Goal: Task Accomplishment & Management: Manage account settings

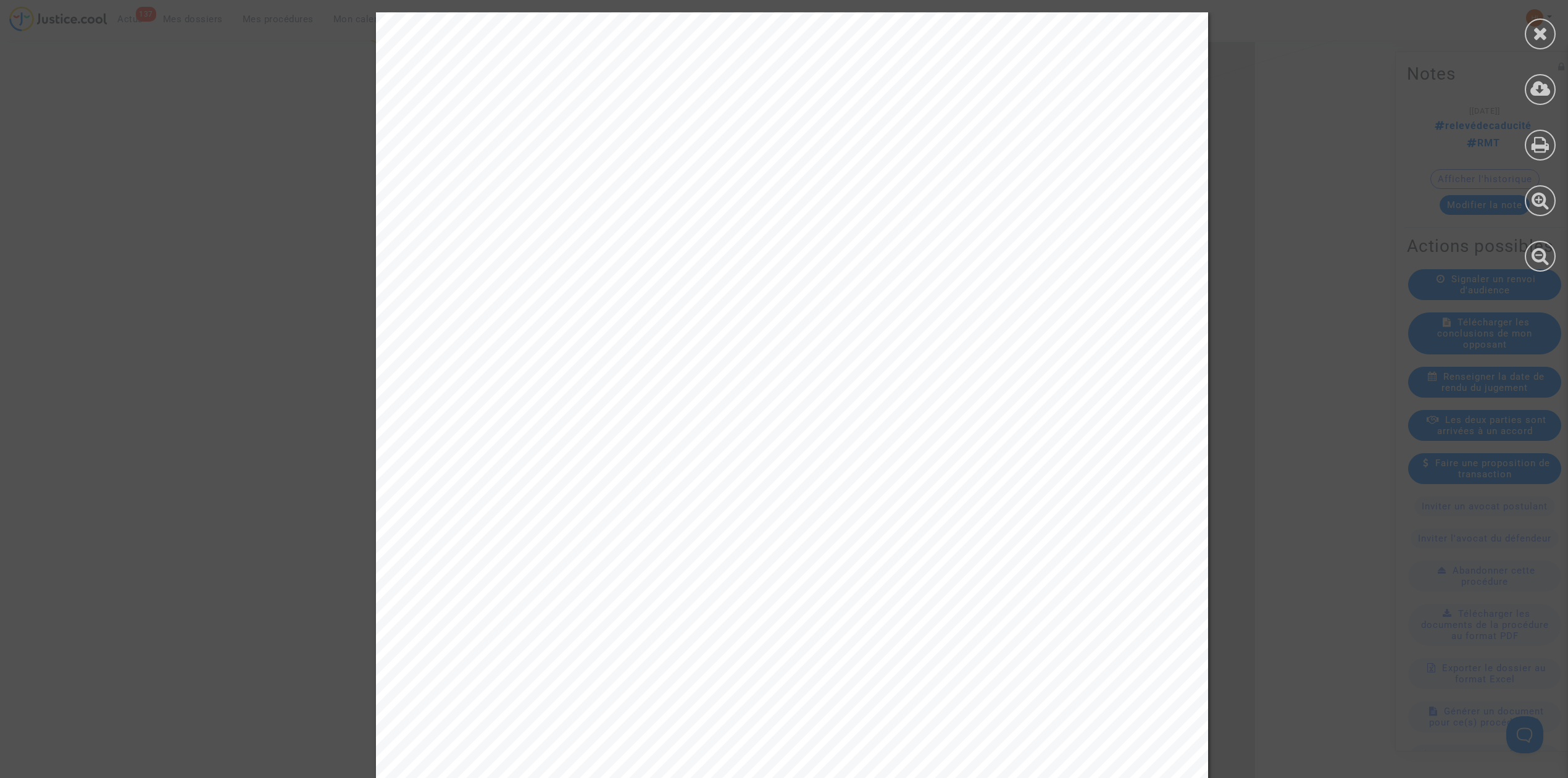
scroll to position [173, 0]
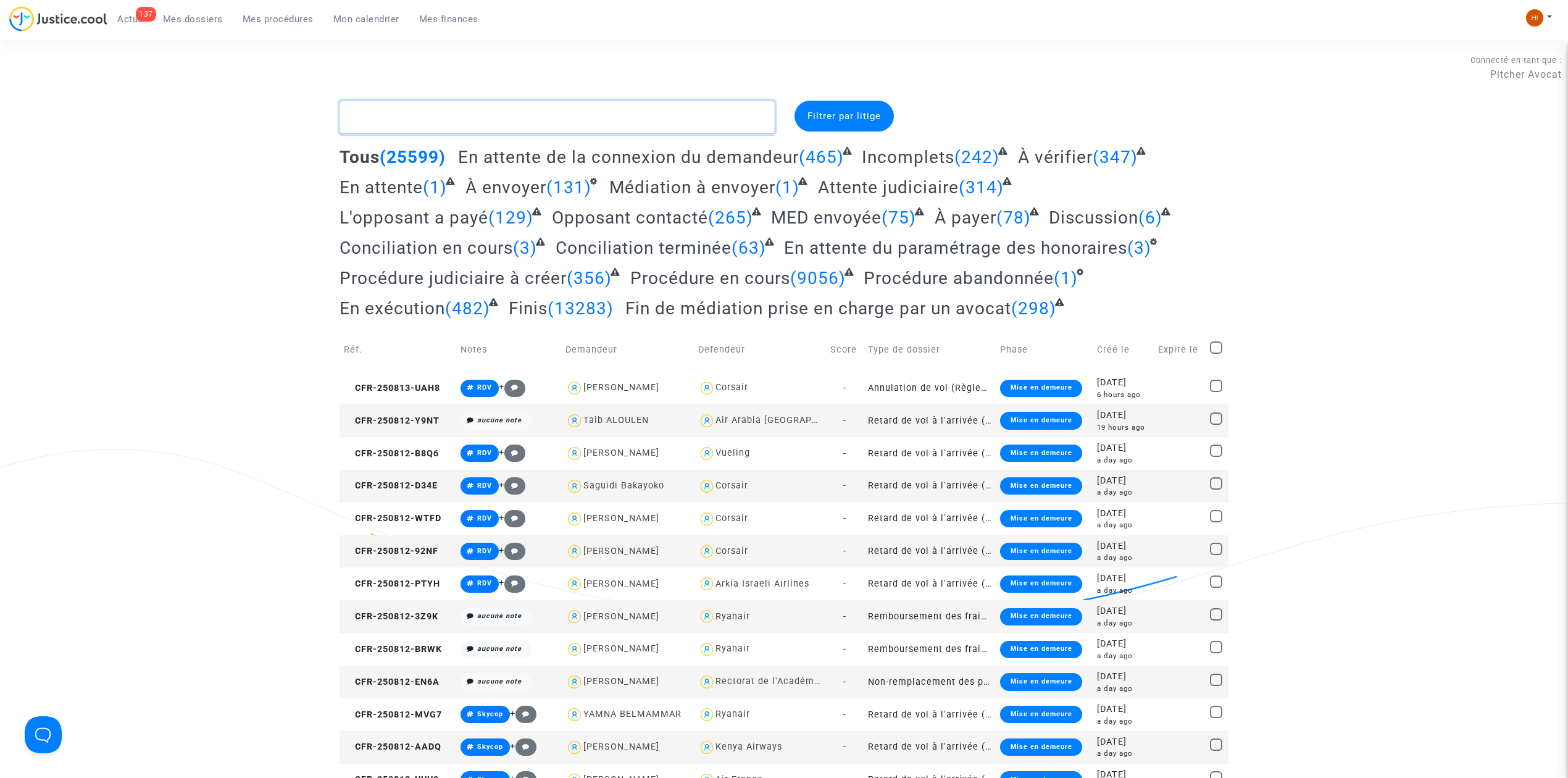
click at [463, 114] on textarea at bounding box center [557, 117] width 435 height 33
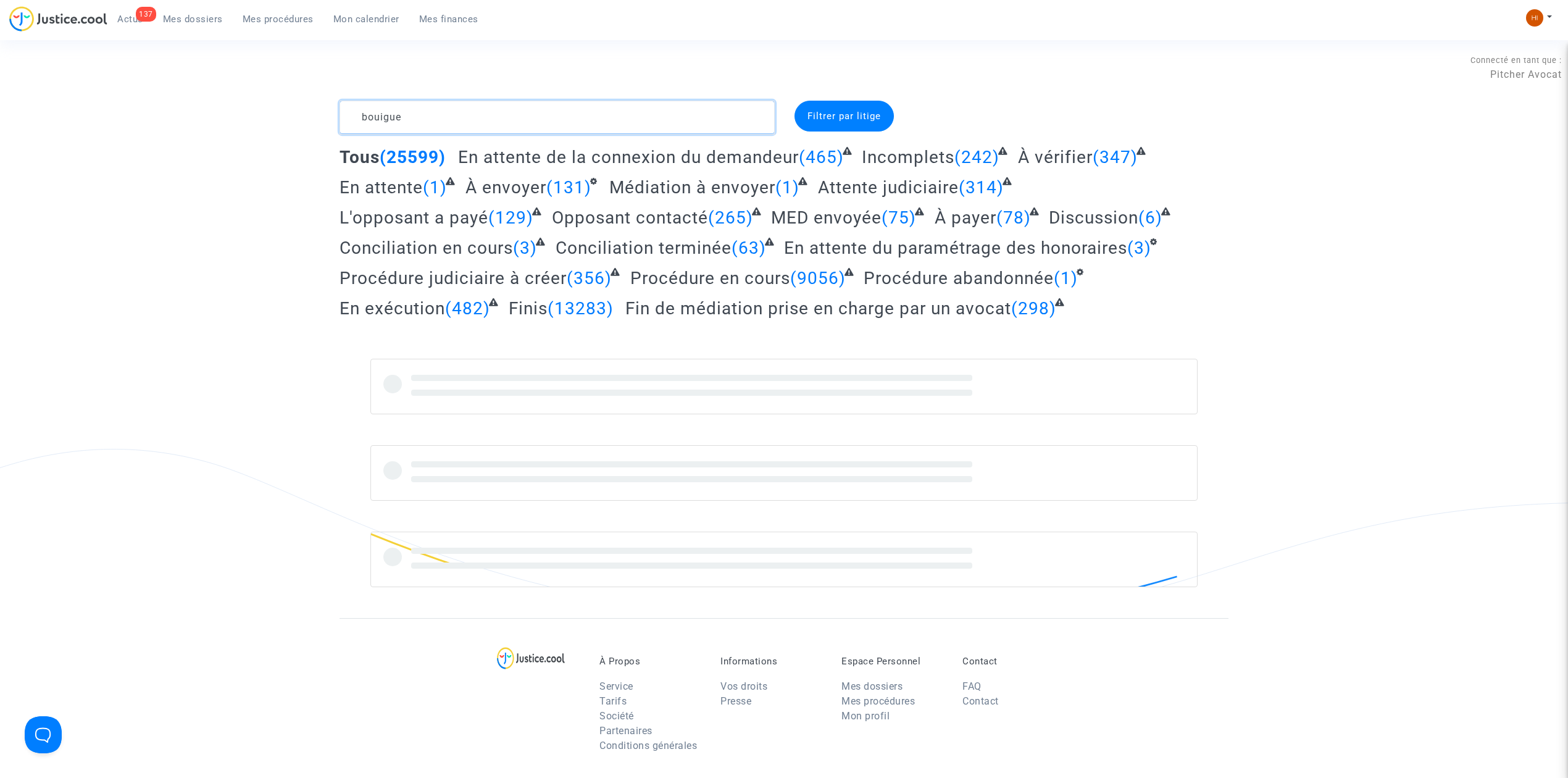
type textarea "bouigue"
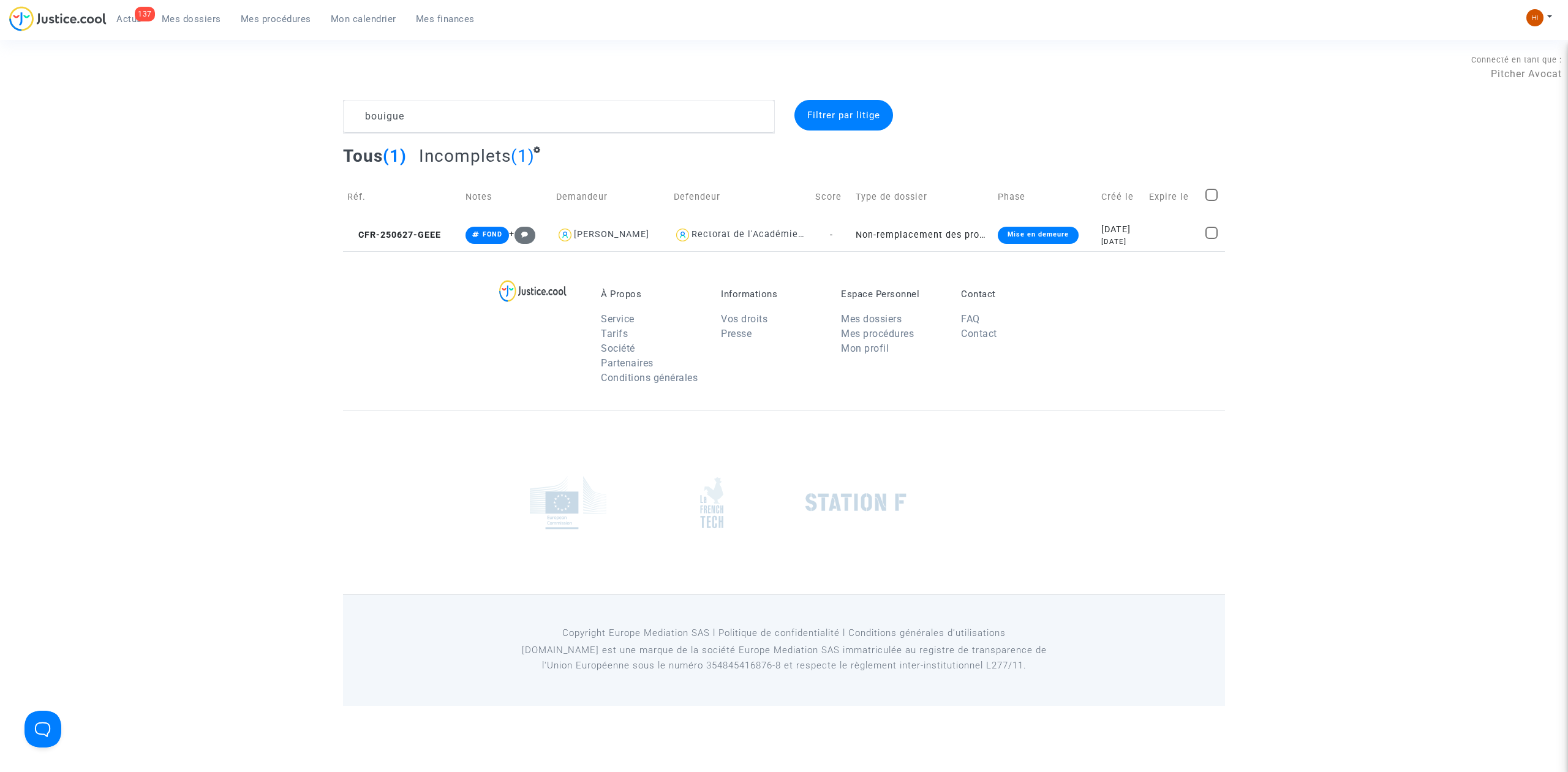
drag, startPoint x: 430, startPoint y: 221, endPoint x: 434, endPoint y: 177, distance: 44.2
click at [430, 221] on td "CFR-250627-GEEE" at bounding box center [402, 234] width 118 height 32
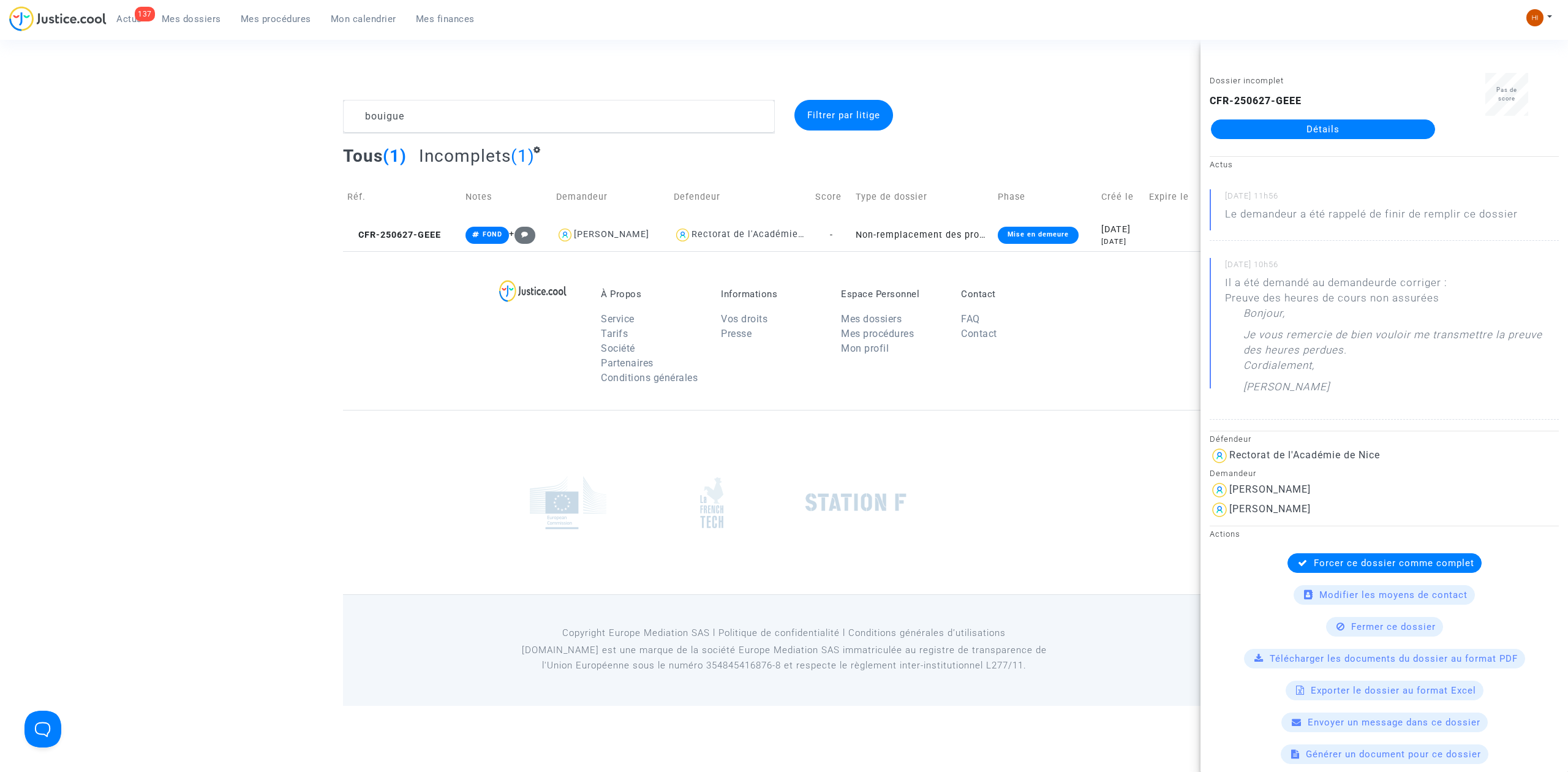
click at [1399, 125] on link "Détails" at bounding box center [1323, 129] width 224 height 19
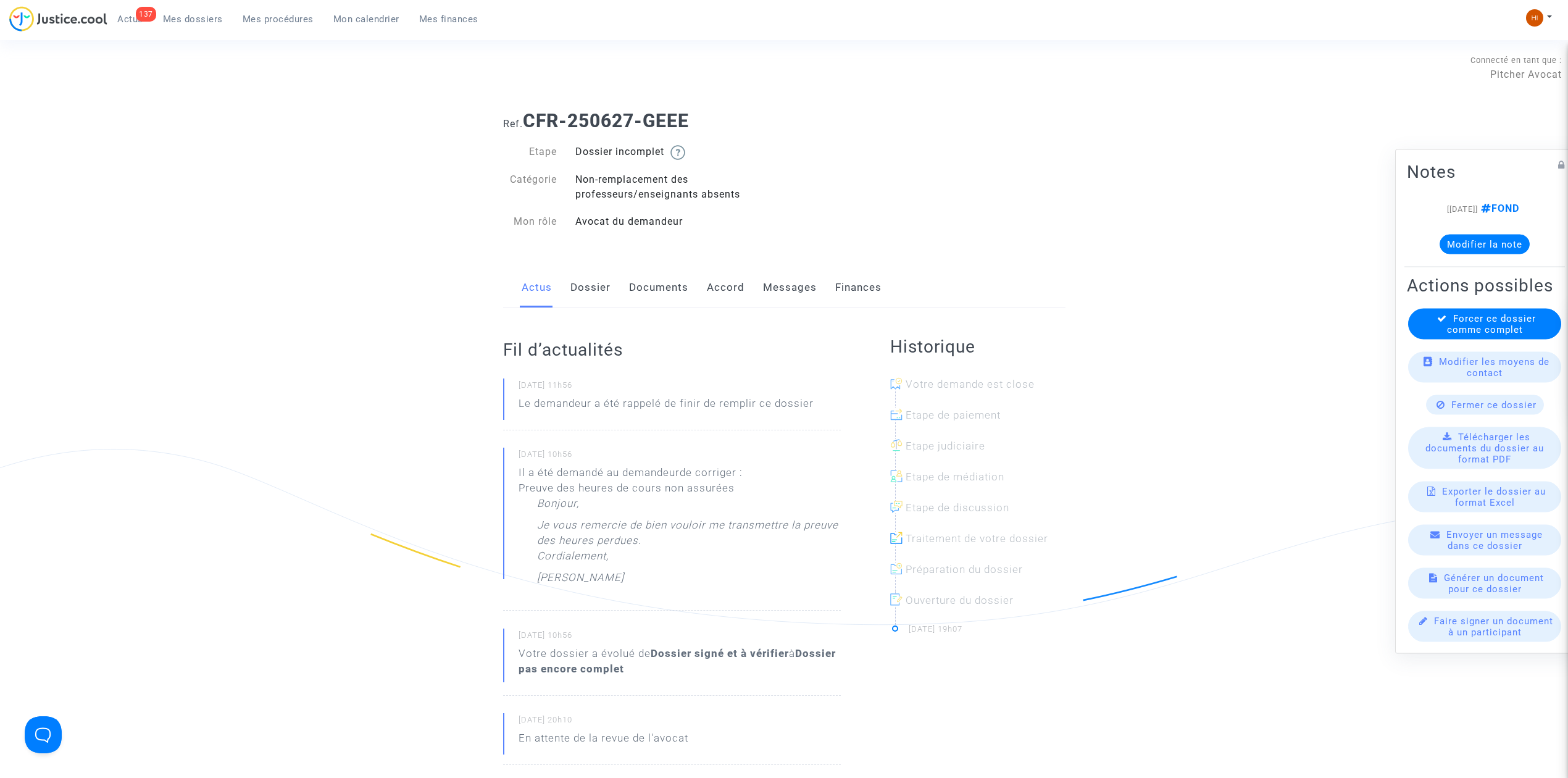
click at [778, 287] on link "Messages" at bounding box center [789, 287] width 53 height 41
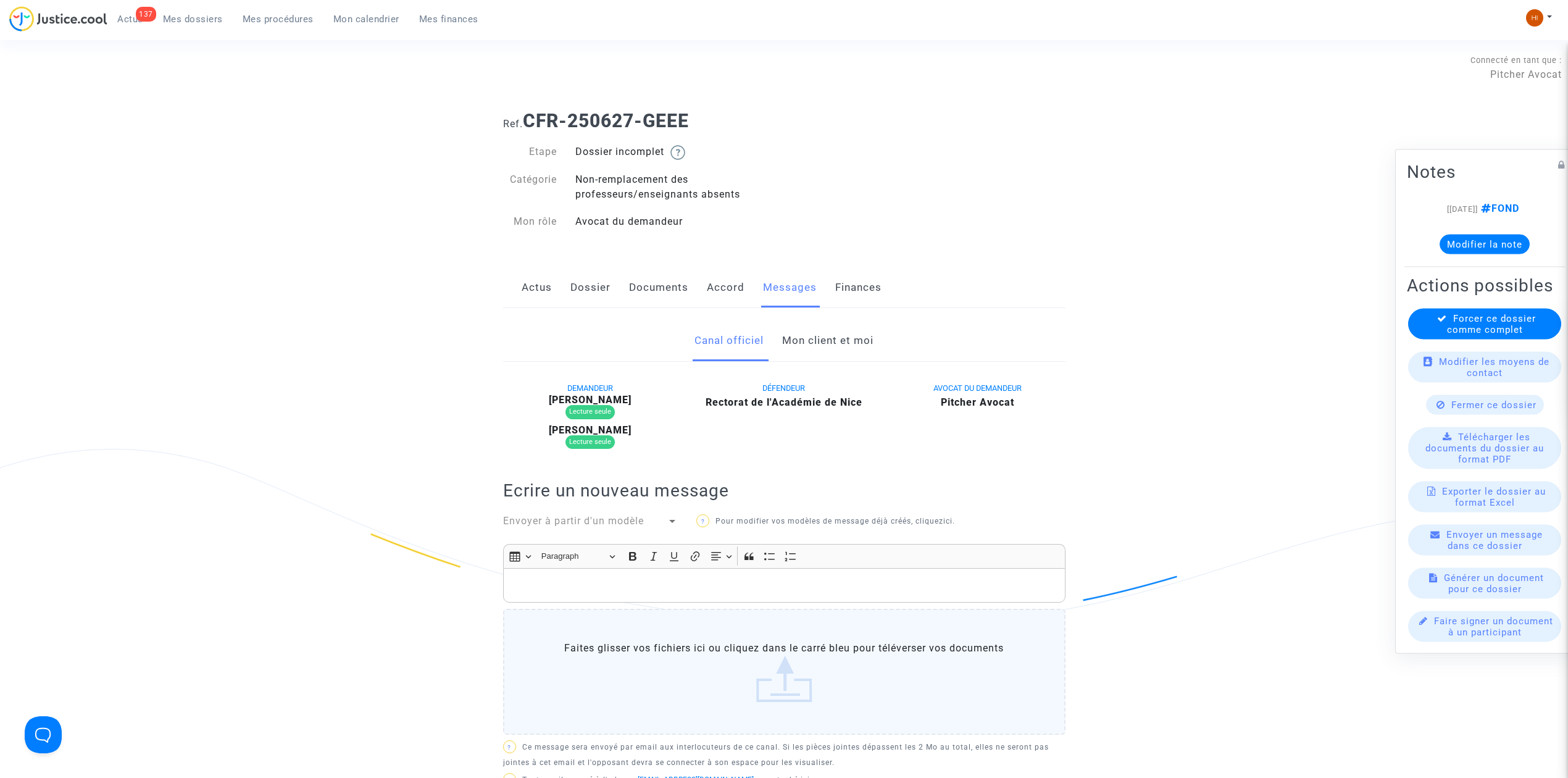
click at [836, 344] on link "Mon client et moi" at bounding box center [827, 341] width 91 height 41
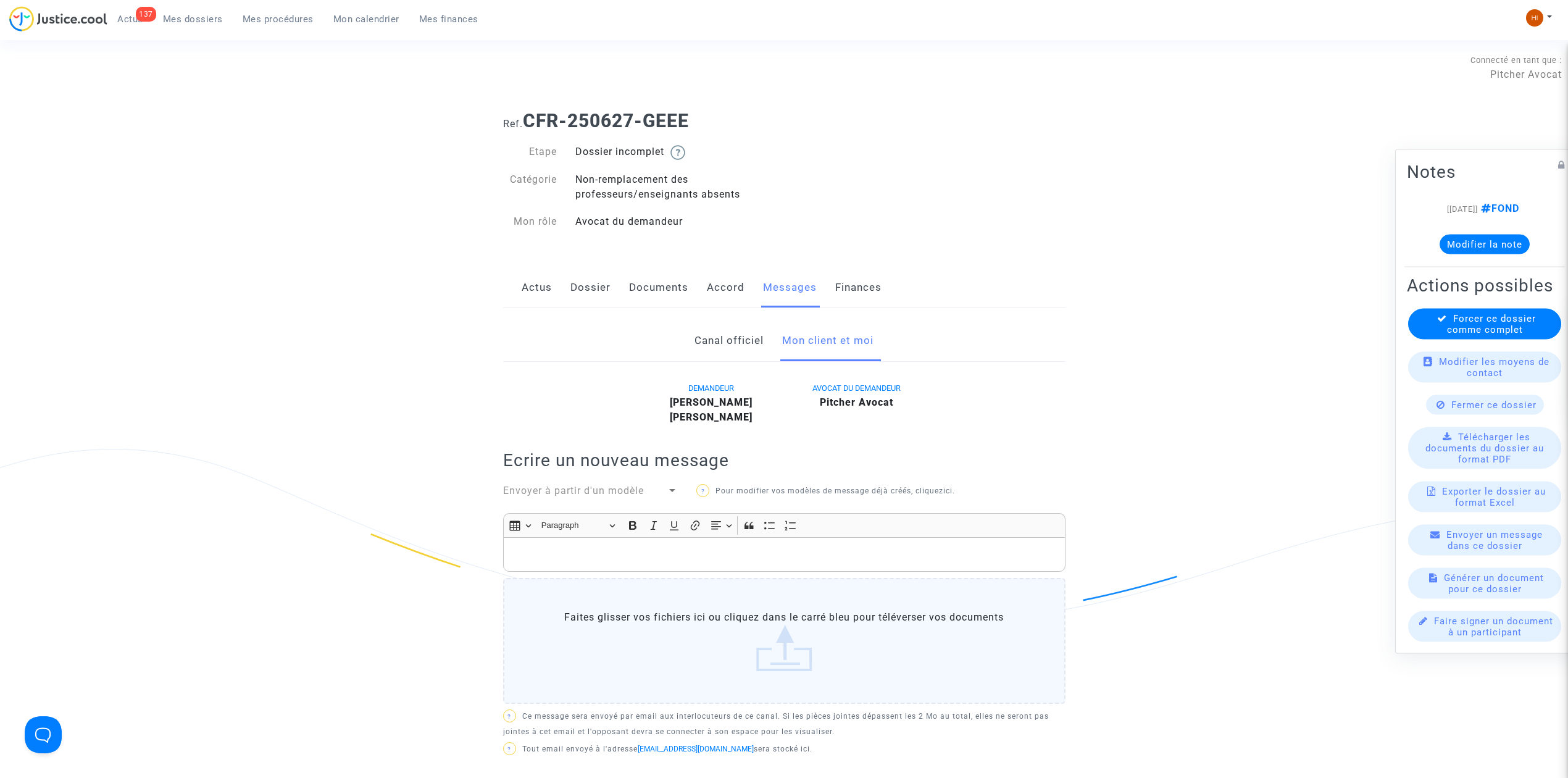
click at [712, 351] on link "Canal officiel" at bounding box center [729, 341] width 69 height 41
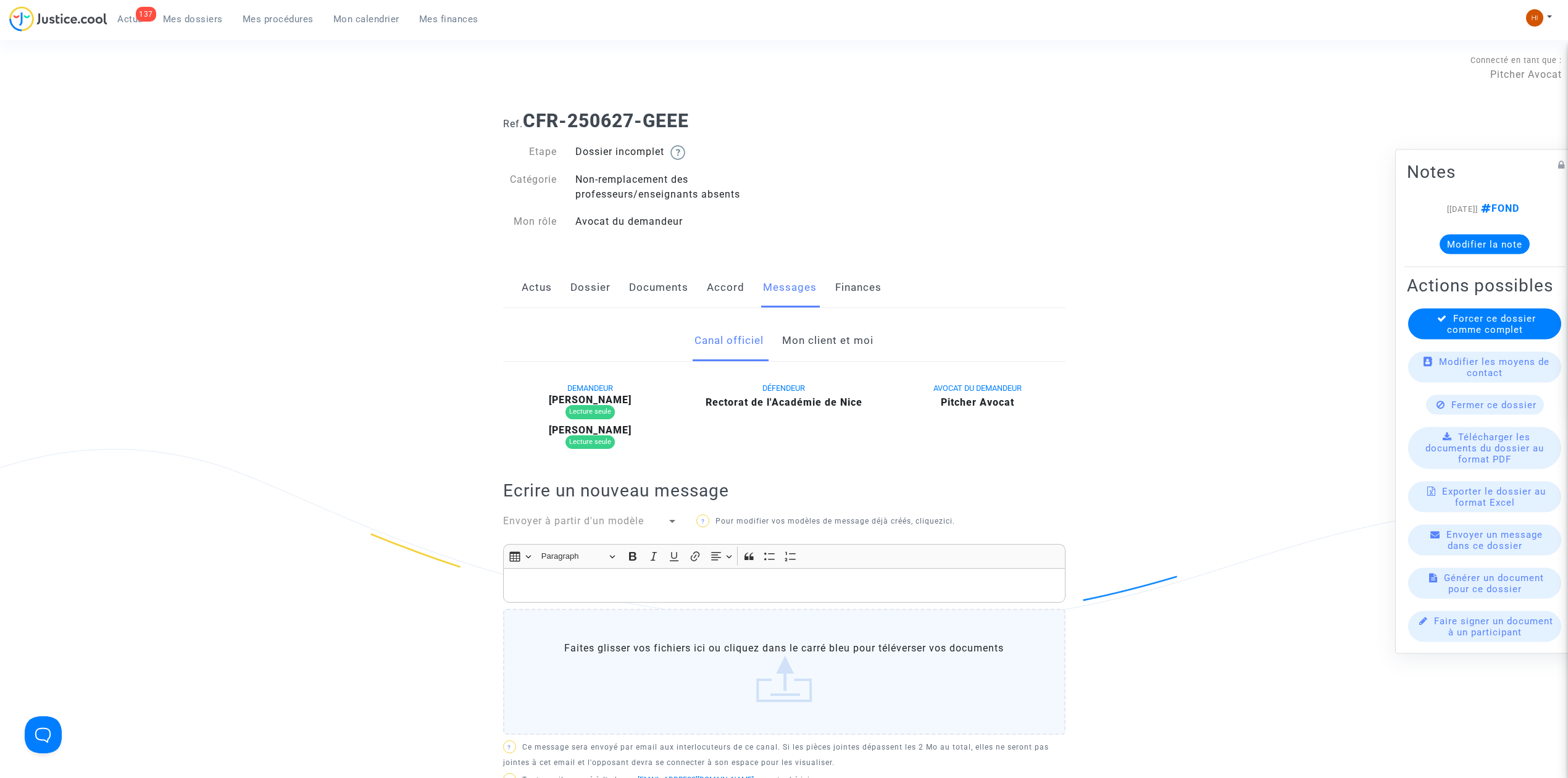
click at [575, 289] on link "Dossier" at bounding box center [590, 287] width 40 height 41
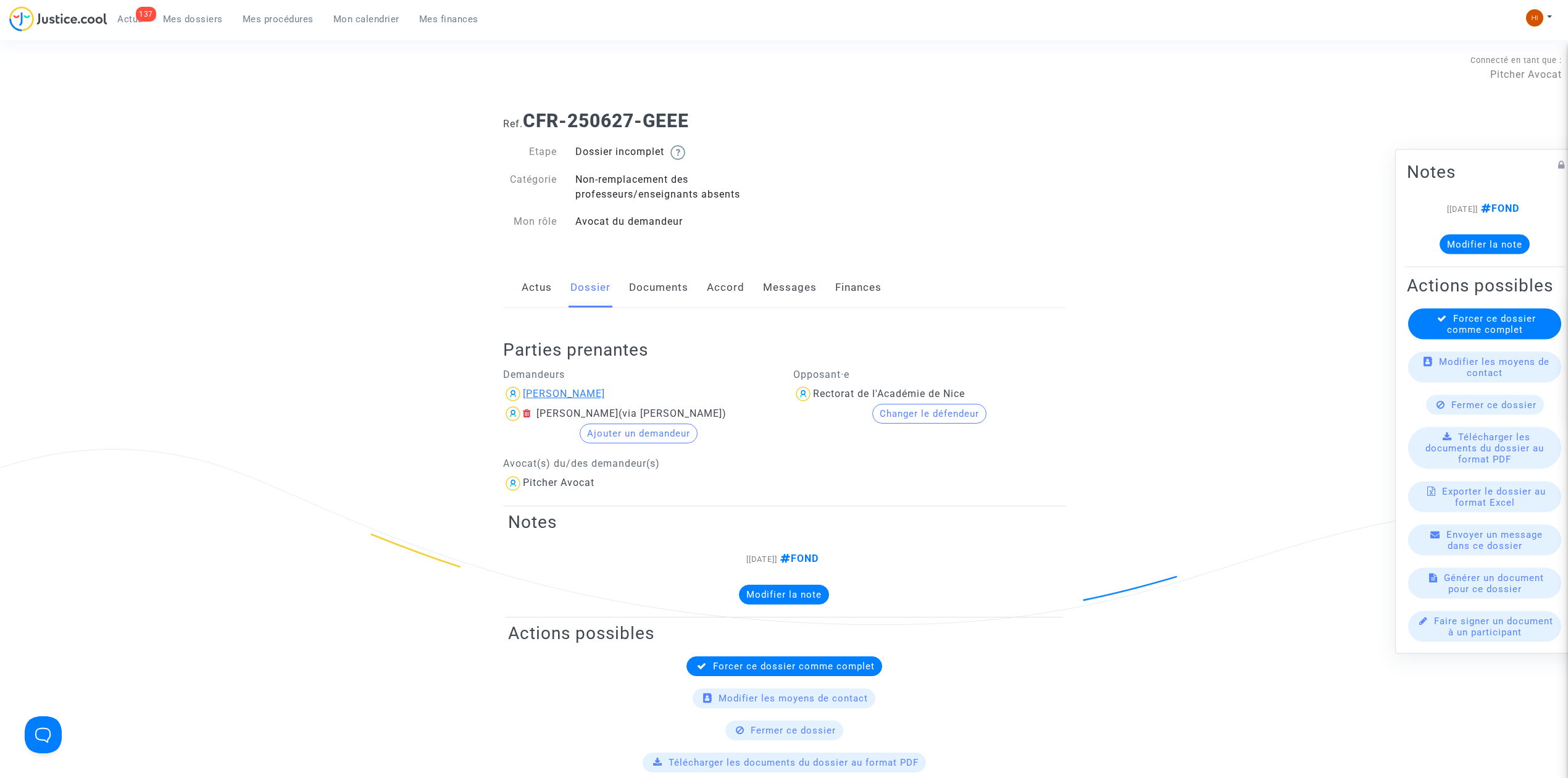
click at [529, 393] on div "[PERSON_NAME]" at bounding box center [563, 394] width 82 height 12
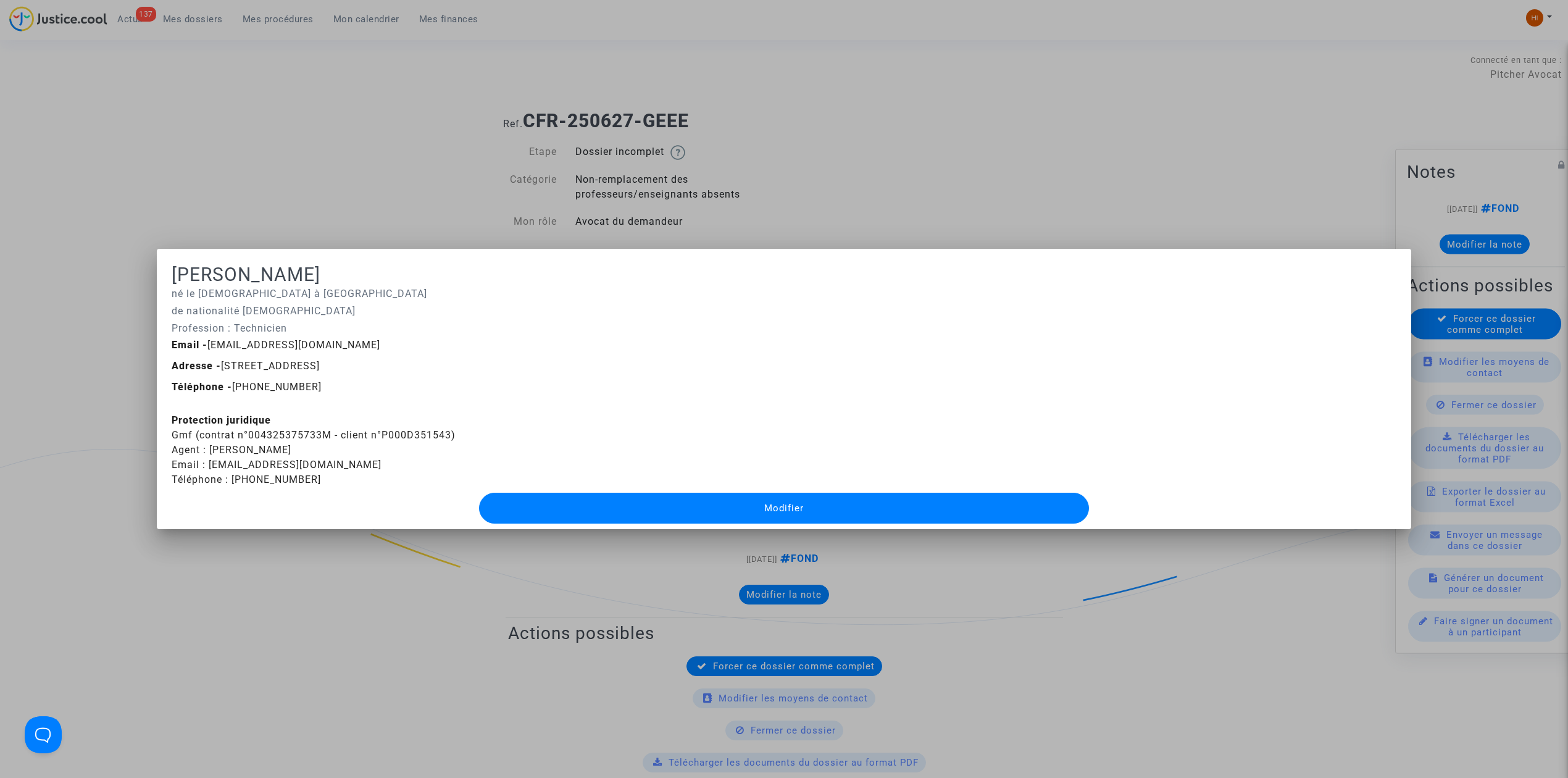
click at [258, 69] on div at bounding box center [784, 389] width 1568 height 778
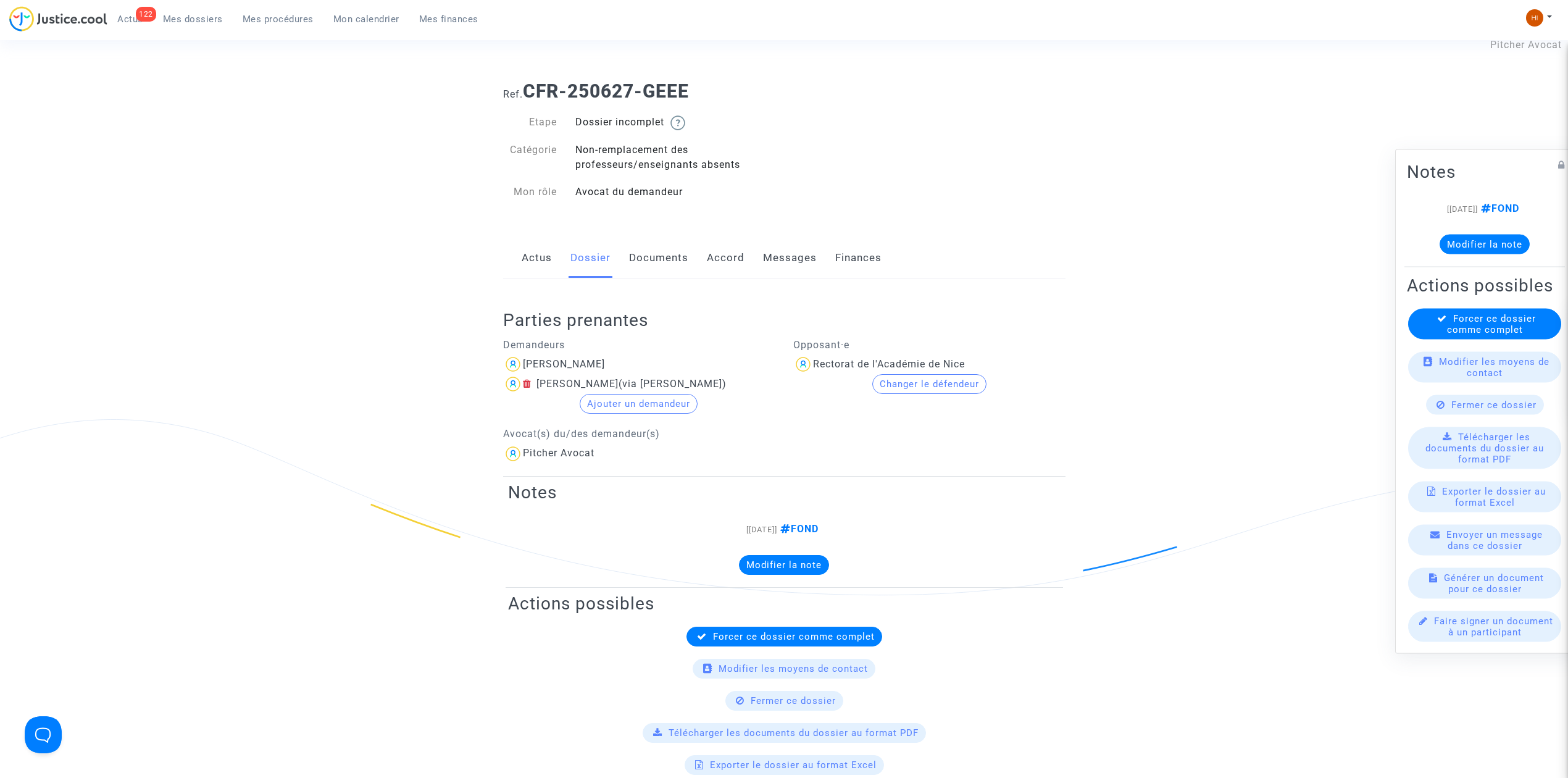
click at [141, 18] on div "122" at bounding box center [146, 14] width 20 height 15
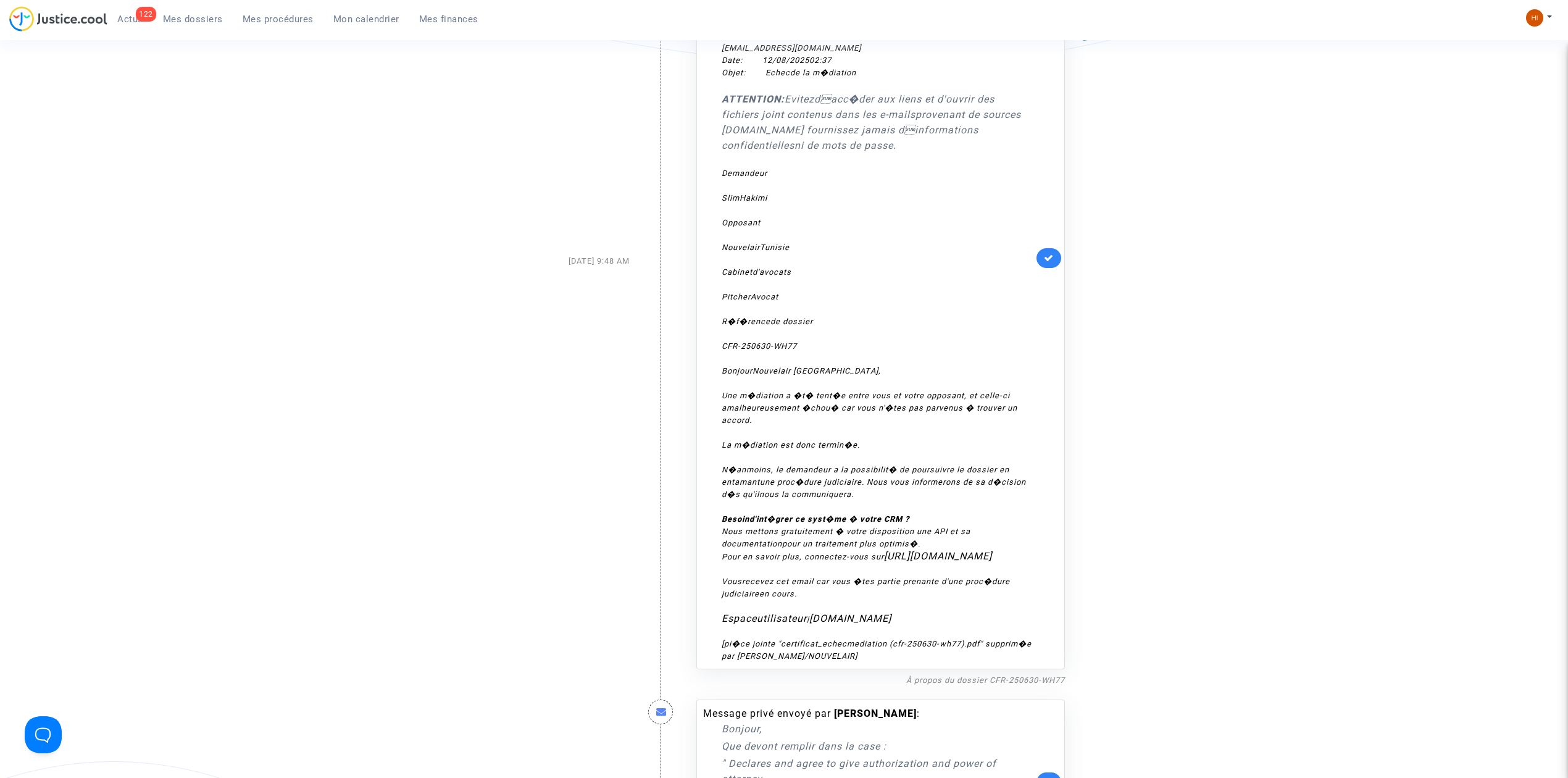
scroll to position [3293, 0]
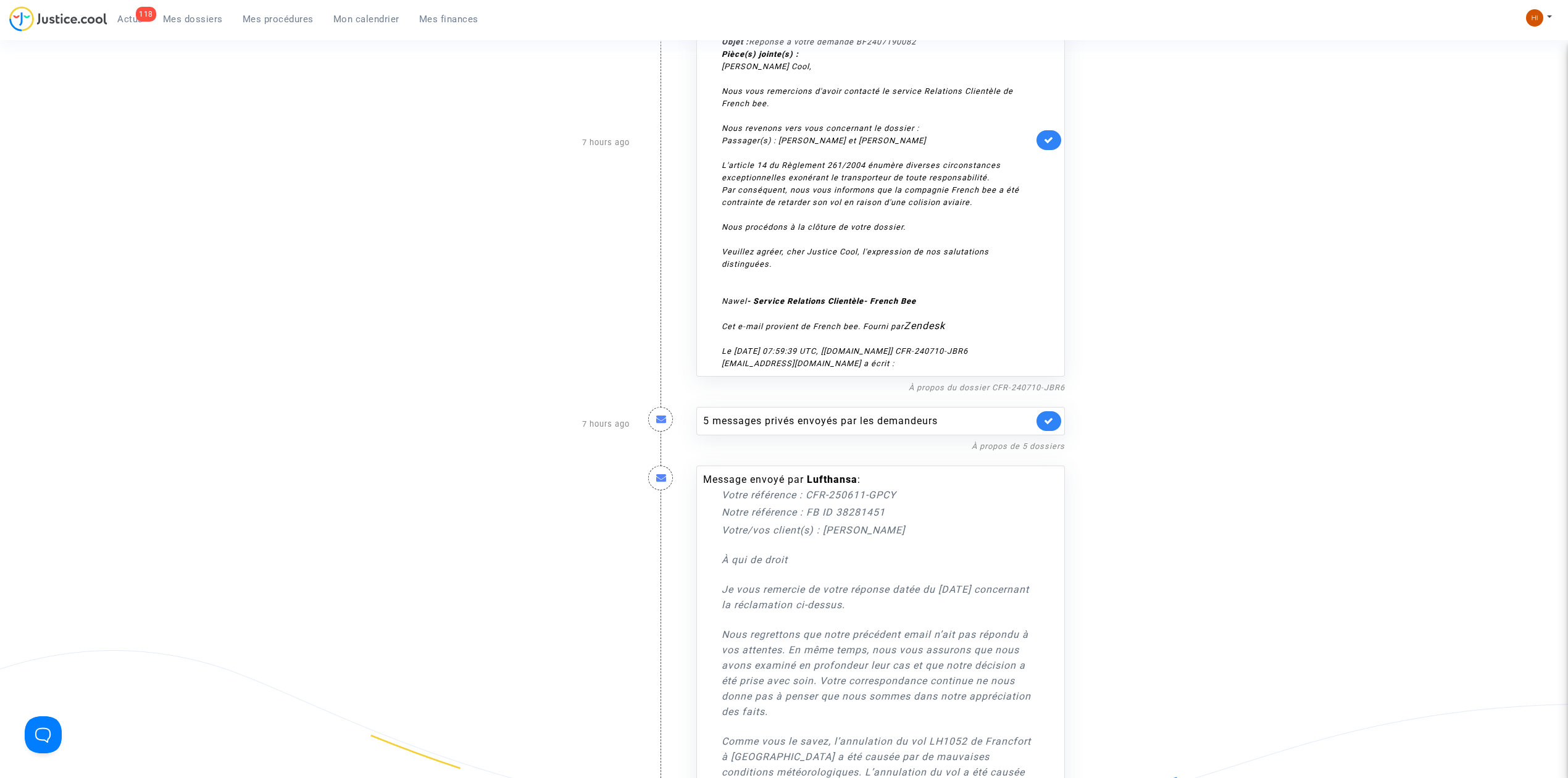
scroll to position [1472, 0]
